Goal: Obtain resource: Obtain resource

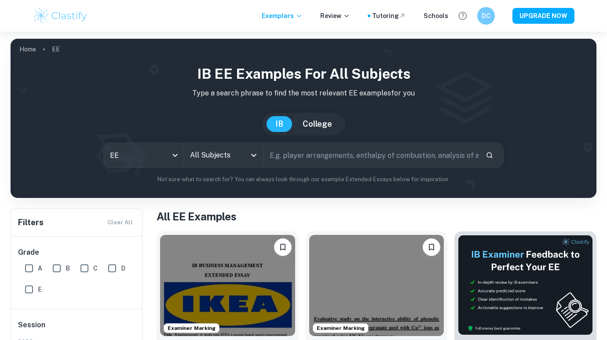
click at [235, 151] on input "All Subjects" at bounding box center [217, 155] width 58 height 17
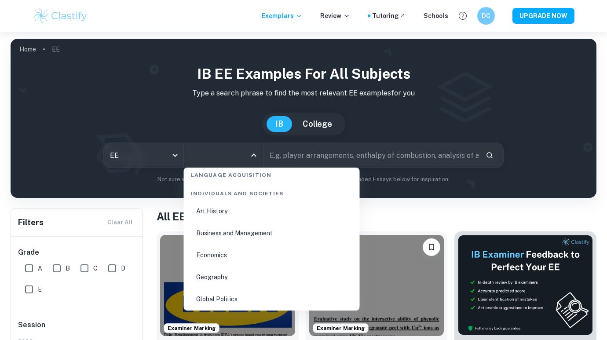
scroll to position [1099, 0]
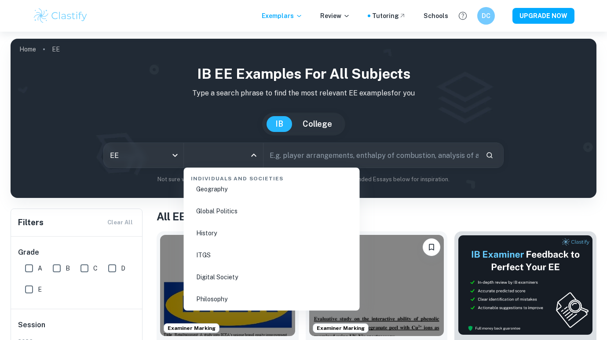
click at [233, 235] on li "History" at bounding box center [271, 233] width 169 height 20
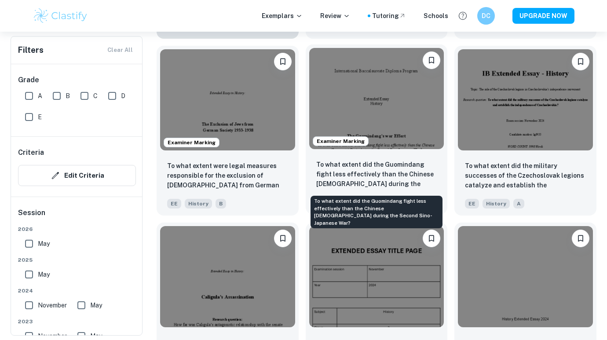
scroll to position [835, 0]
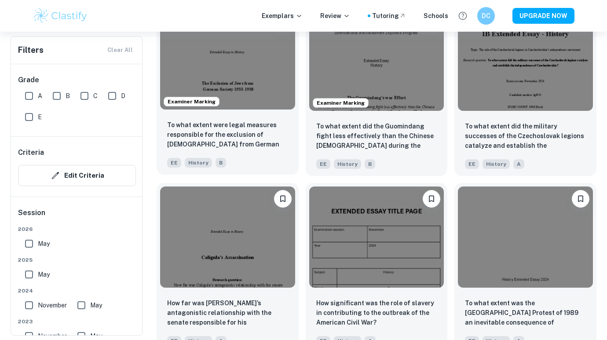
click at [249, 76] on img at bounding box center [227, 58] width 135 height 101
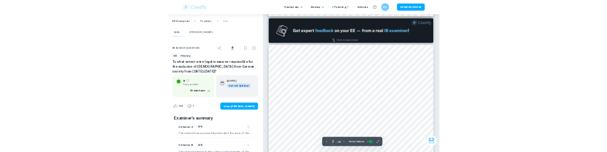
scroll to position [527, 0]
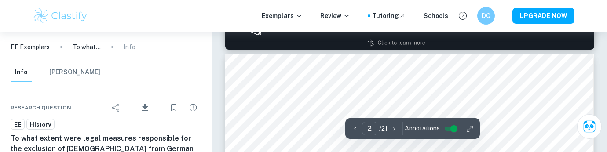
type input "2"
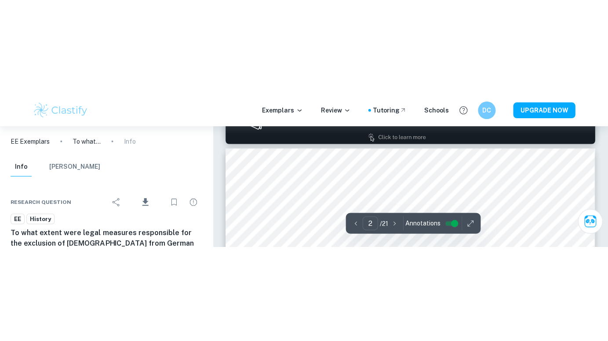
scroll to position [939, 0]
